Goal: Information Seeking & Learning: Learn about a topic

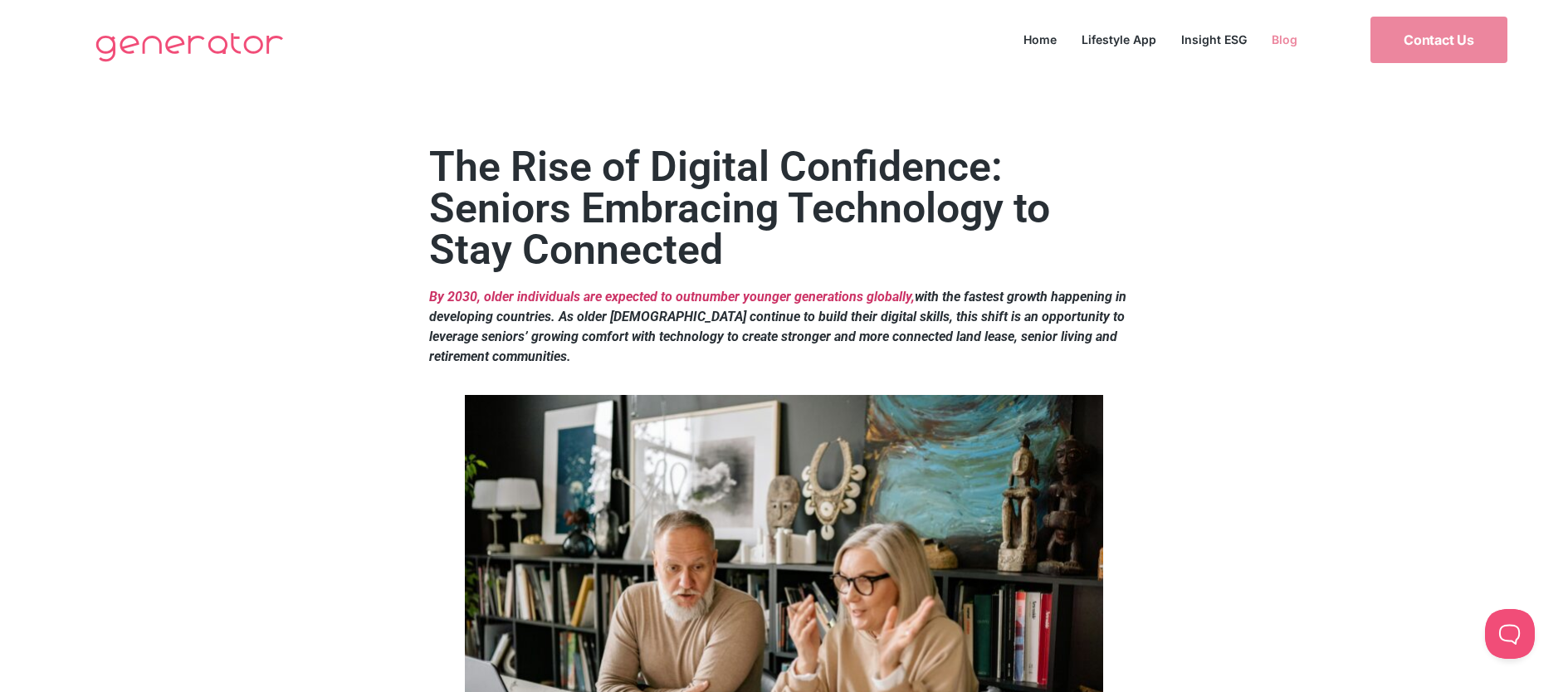
click at [1284, 44] on link "Blog" at bounding box center [1284, 40] width 51 height 23
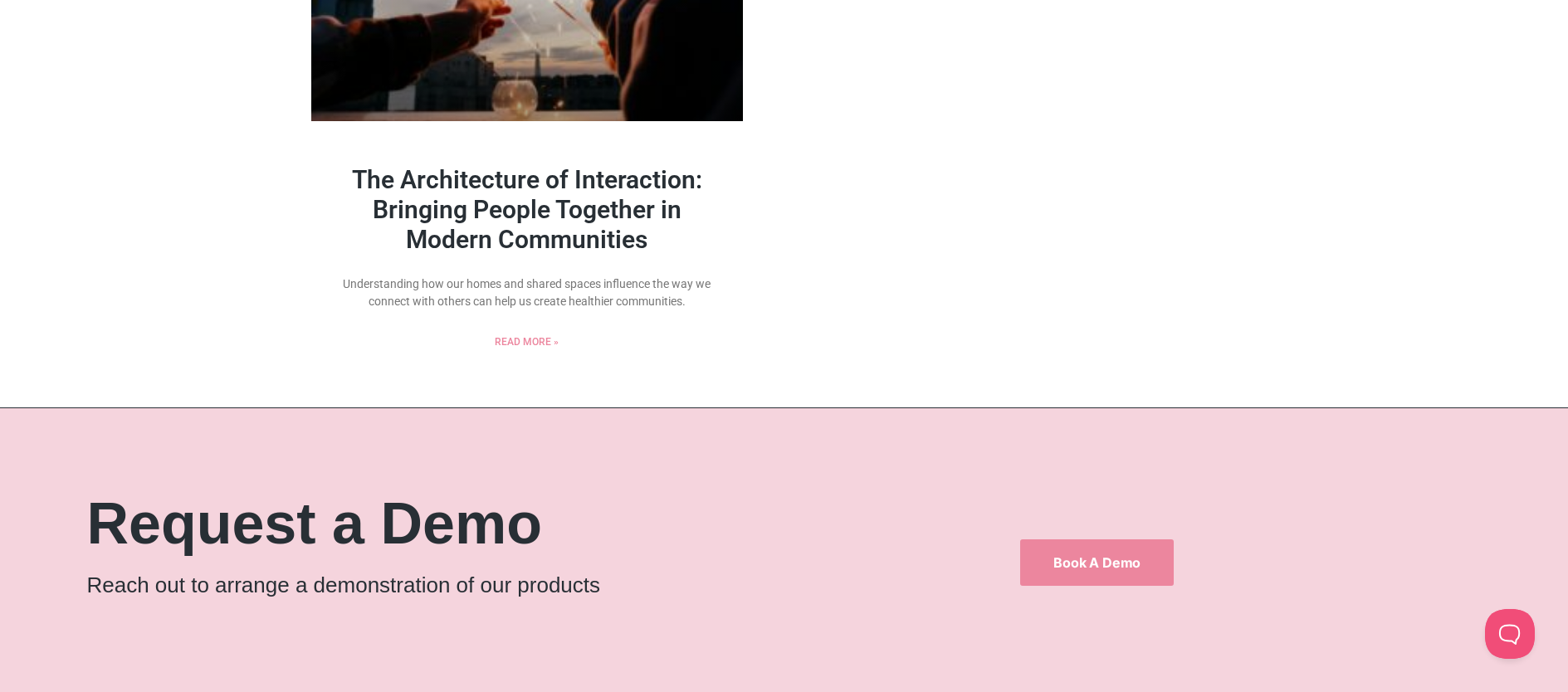
scroll to position [1673, 0]
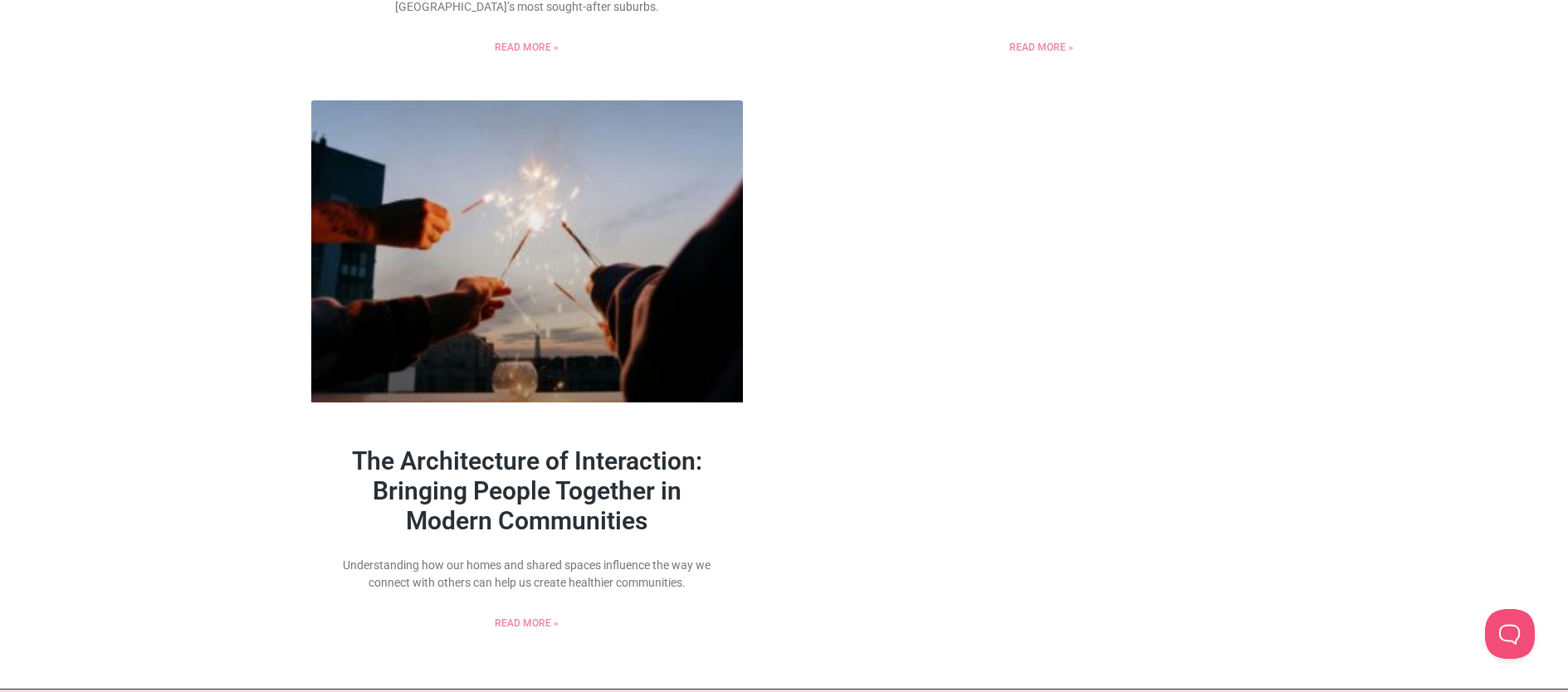
scroll to position [1963, 0]
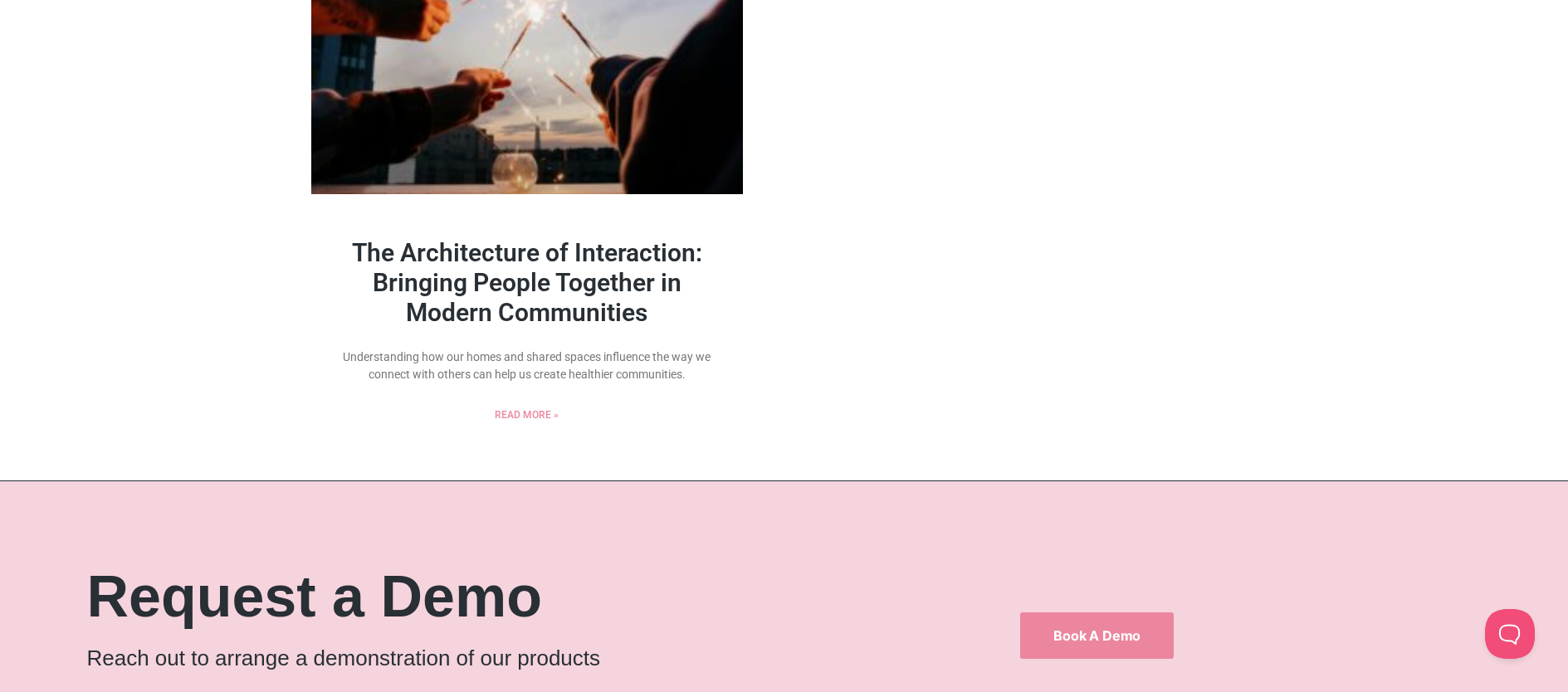
click at [579, 271] on link "The Architecture of Interaction: Bringing People Together in Modern Communities" at bounding box center [527, 282] width 350 height 89
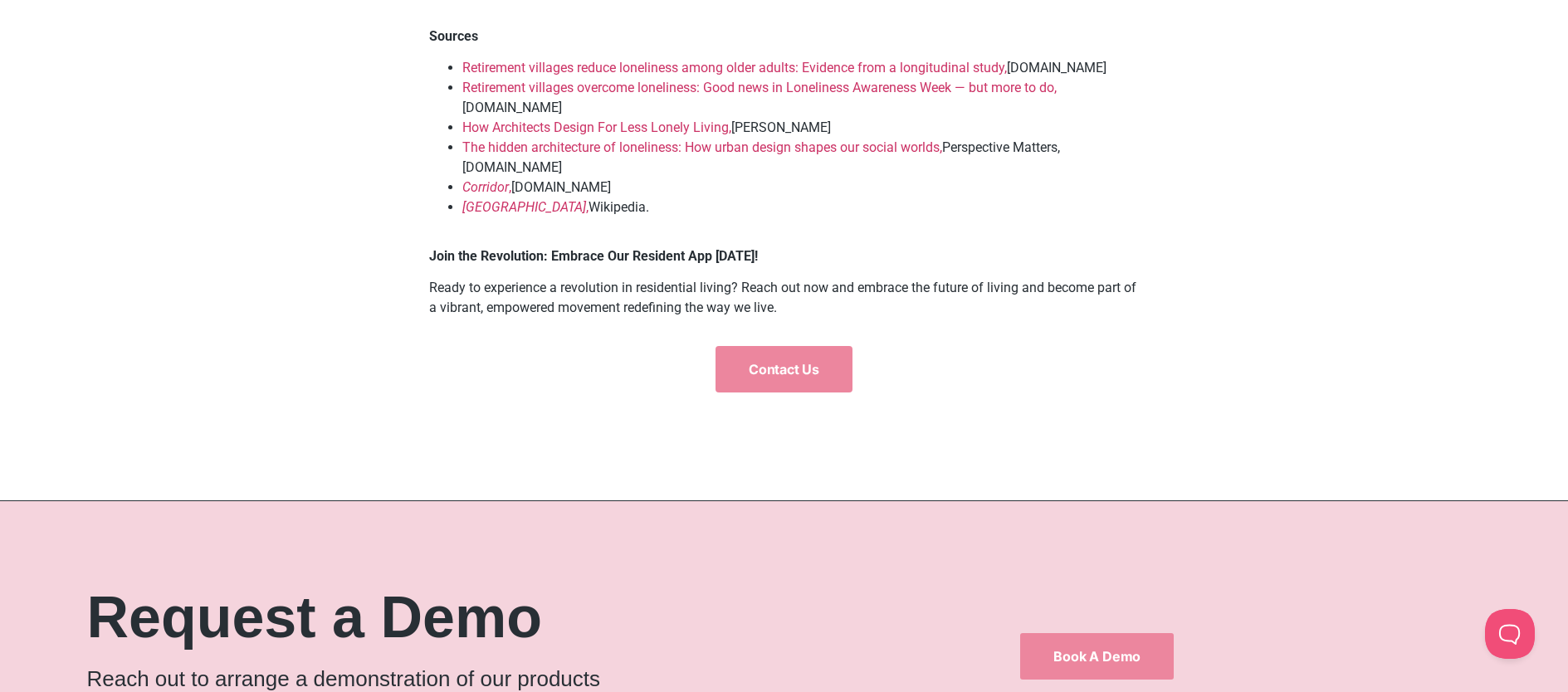
scroll to position [5296, 0]
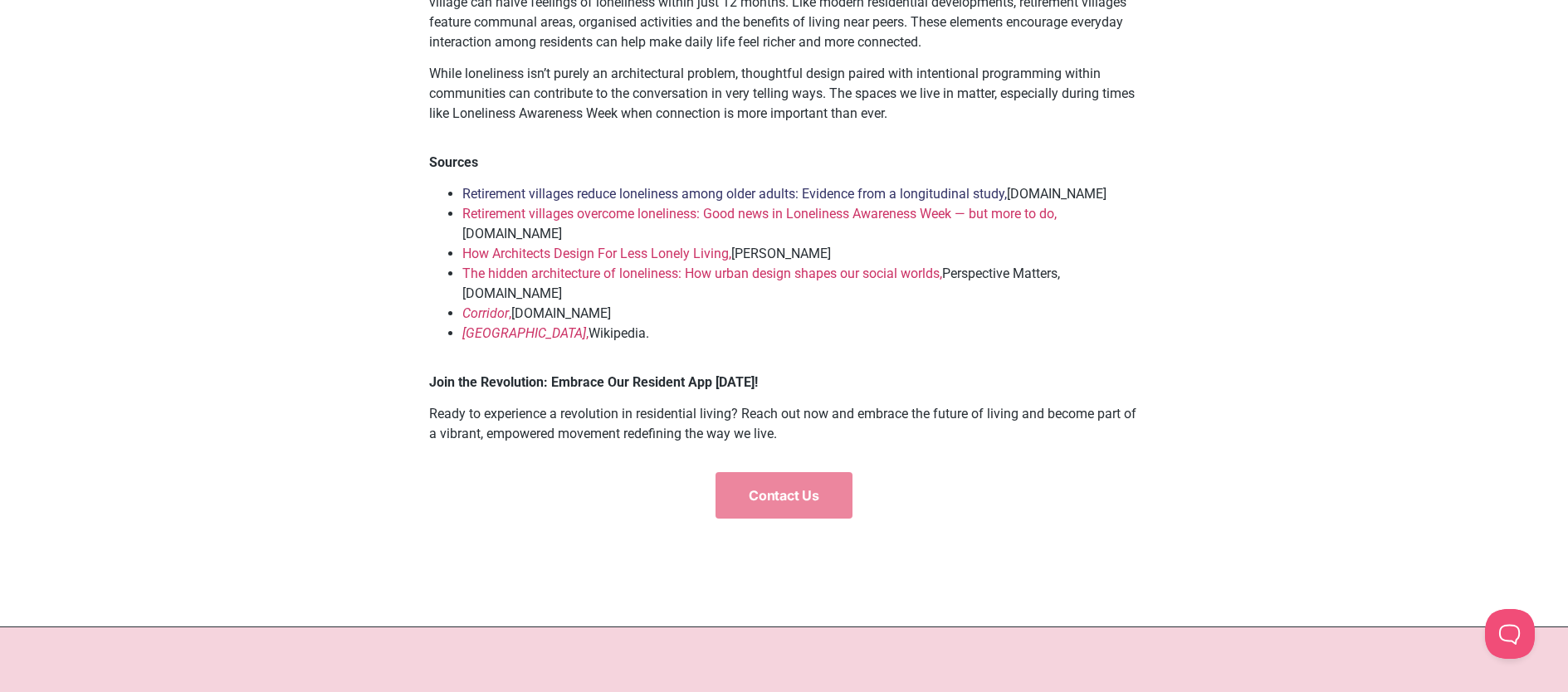
click at [567, 202] on link "Retirement villages reduce loneliness among older adults: Evidence from a longi…" at bounding box center [735, 194] width 544 height 16
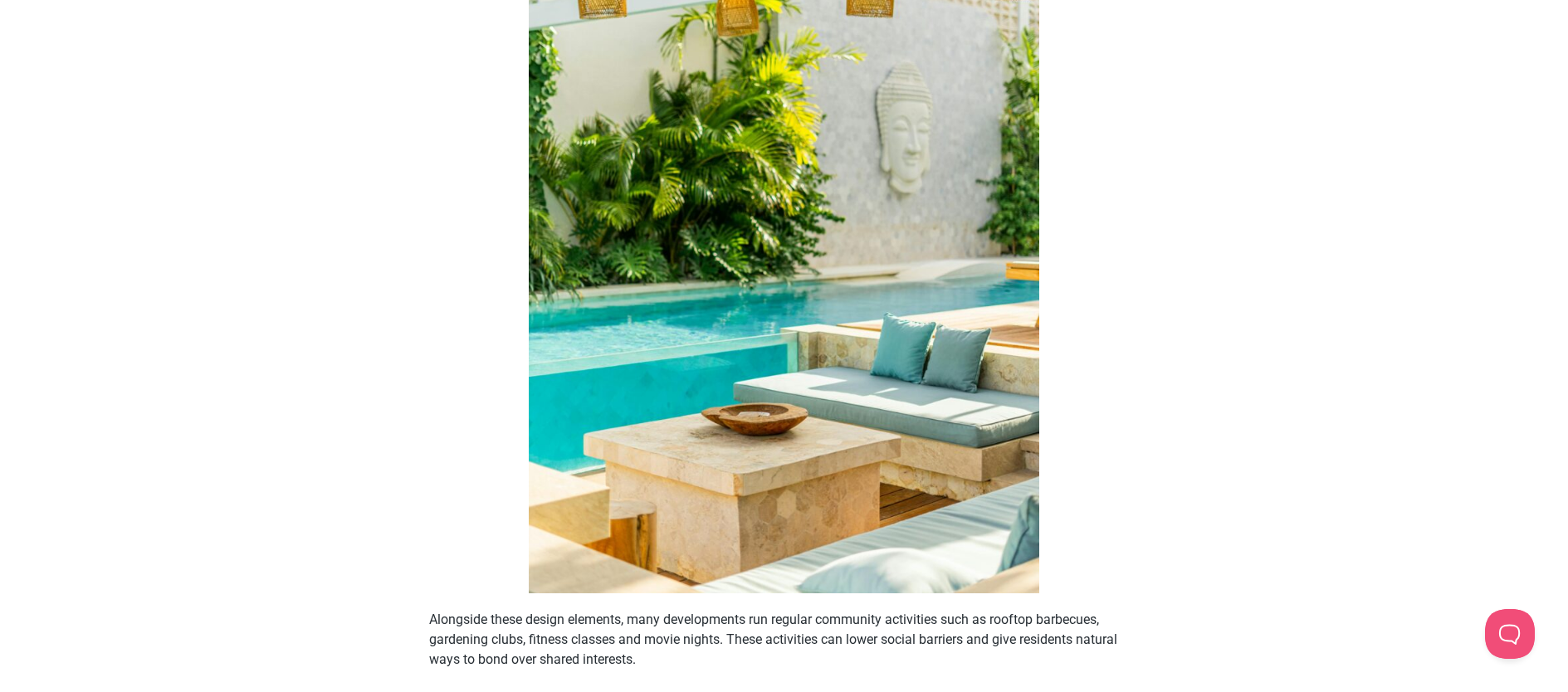
scroll to position [3998, 0]
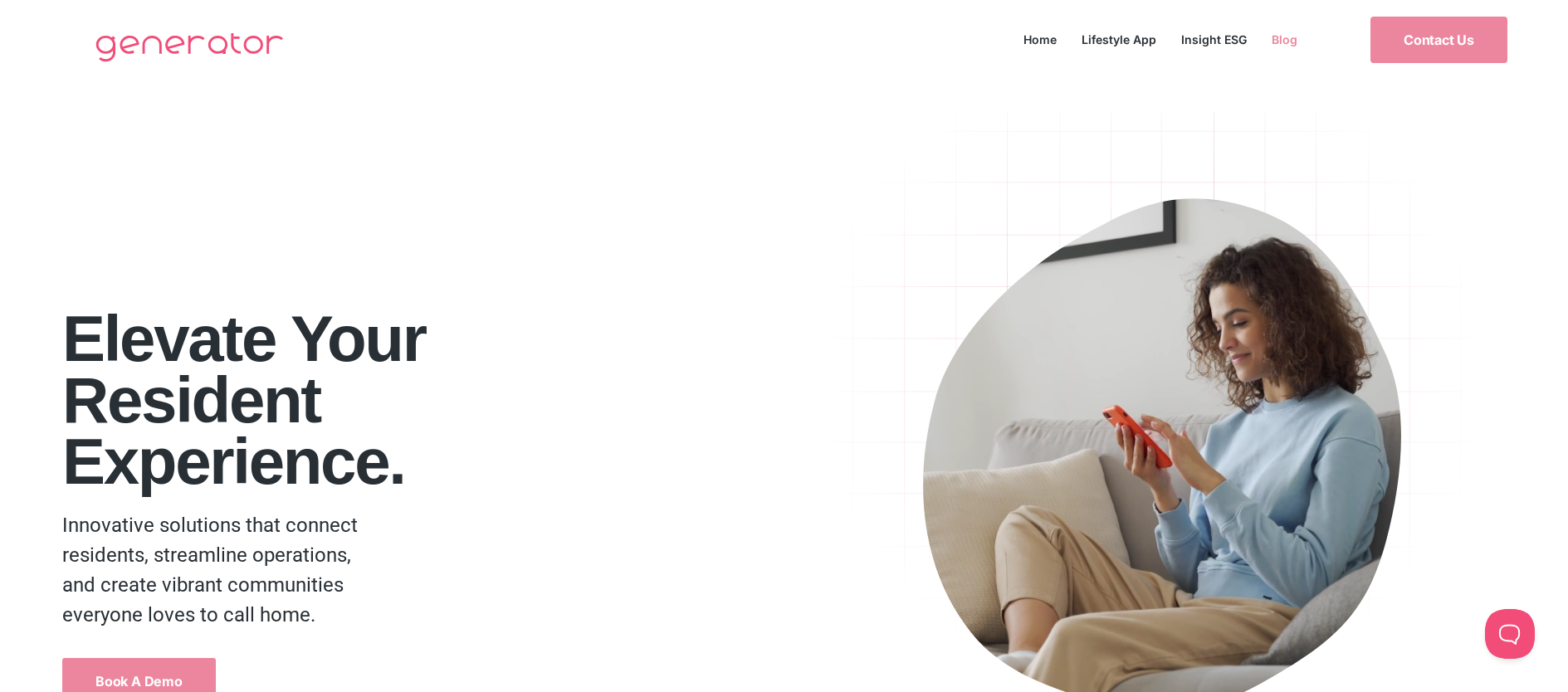
click at [1296, 32] on link "Blog" at bounding box center [1284, 40] width 51 height 23
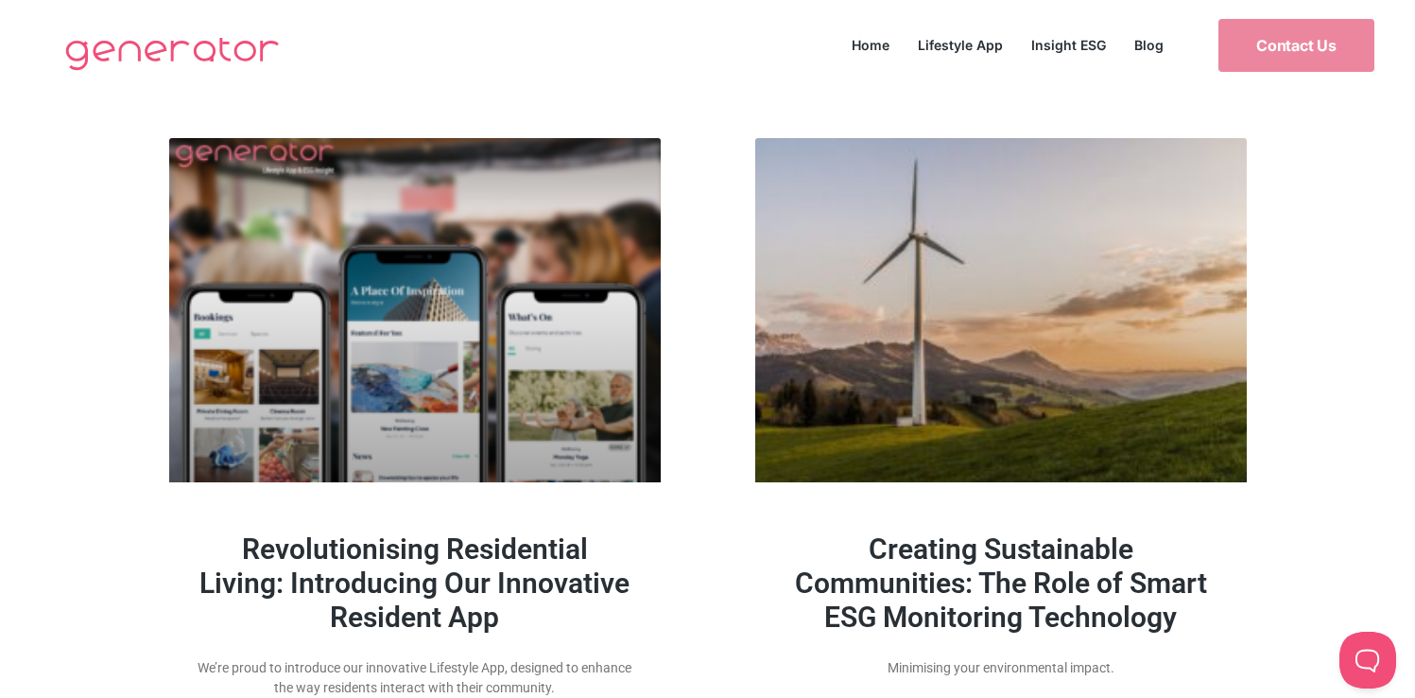
click at [1144, 39] on link "Blog" at bounding box center [1149, 45] width 58 height 26
